Goal: Go to known website: Go to known website

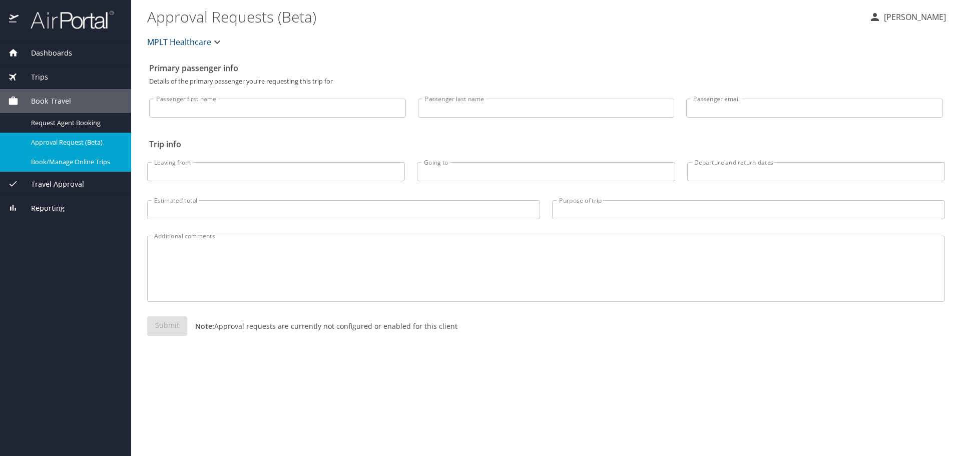
click at [91, 166] on span "Book/Manage Online Trips" at bounding box center [75, 162] width 88 height 10
click at [89, 158] on span "Book/Manage Online Trips" at bounding box center [75, 162] width 88 height 10
